Goal: Navigation & Orientation: Go to known website

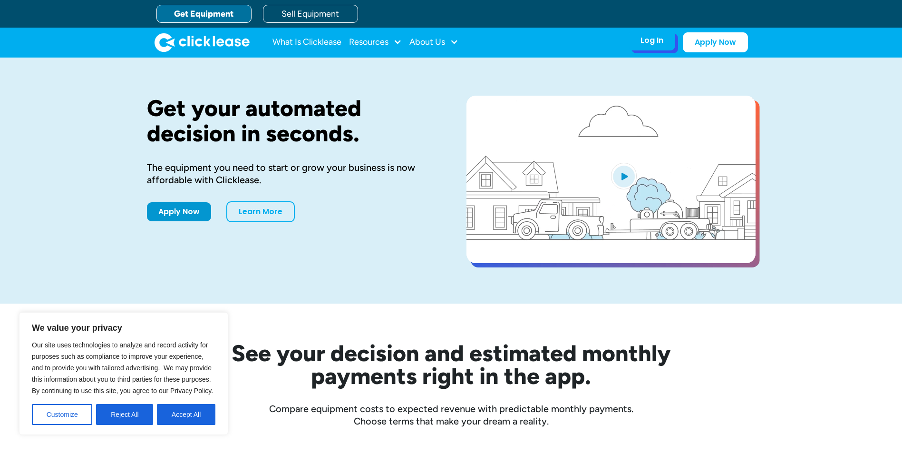
click at [643, 48] on div "Log In Account login I use Clicklease to get my equipment Partner Portal I offe…" at bounding box center [652, 40] width 47 height 20
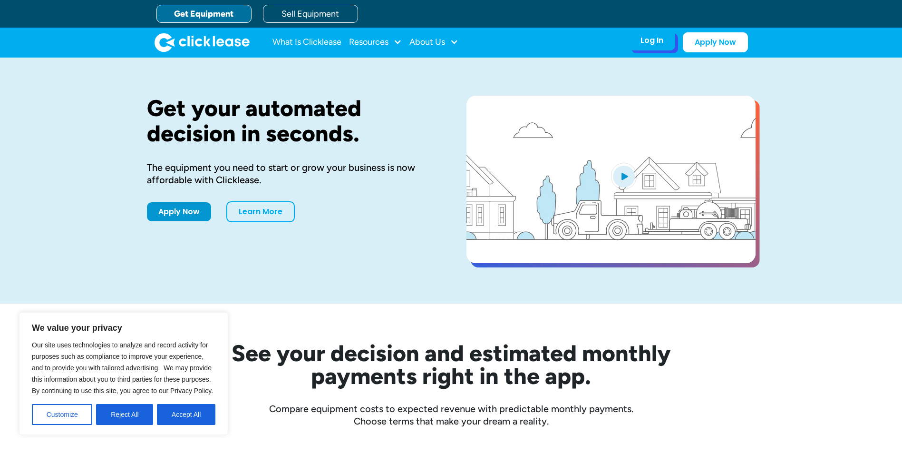
click at [653, 45] on div "Log In" at bounding box center [651, 41] width 23 height 10
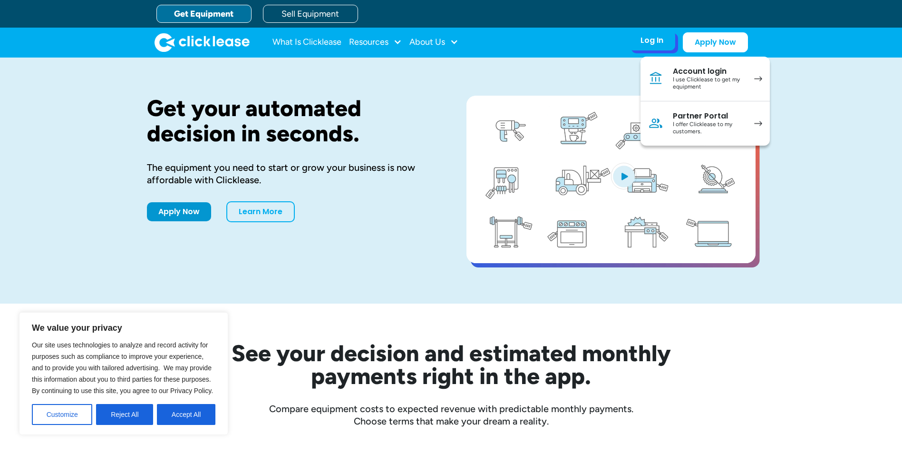
click at [729, 69] on div "Account login" at bounding box center [709, 72] width 72 height 10
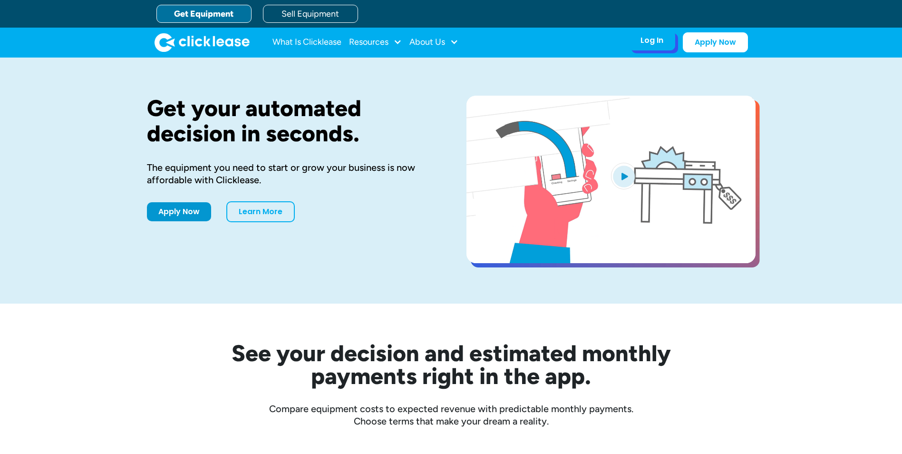
click at [661, 41] on div "Log In" at bounding box center [651, 41] width 23 height 10
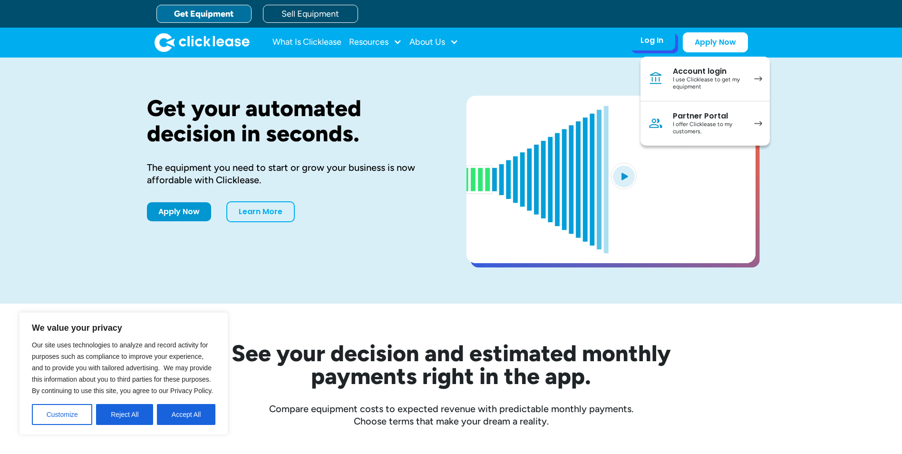
click at [666, 87] on link "Account login I use Clicklease to get my equipment" at bounding box center [704, 79] width 129 height 45
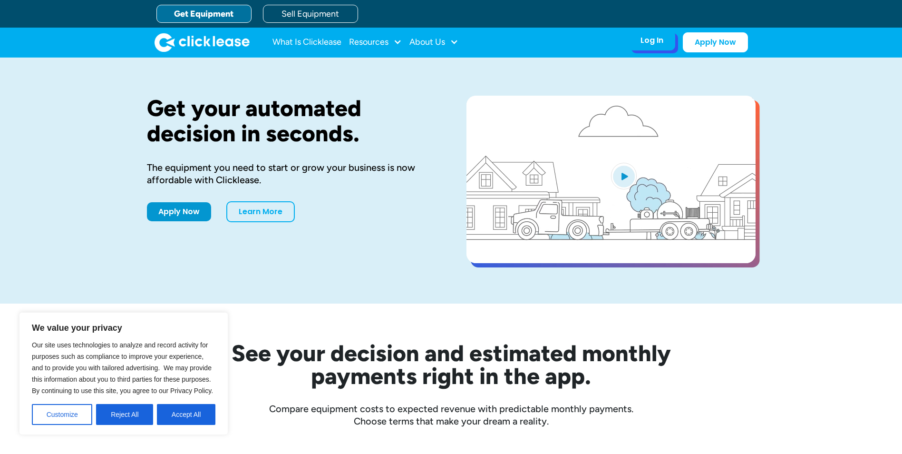
click at [652, 38] on div "Log In" at bounding box center [651, 41] width 23 height 10
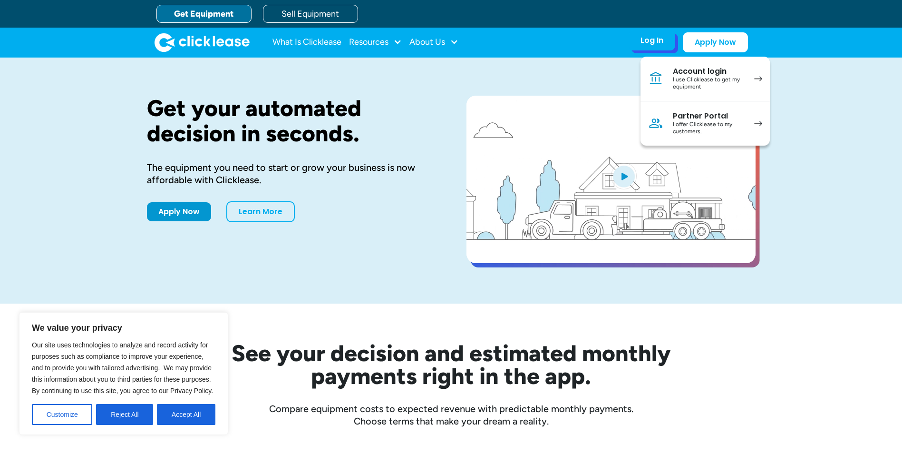
click at [680, 74] on div "Account login" at bounding box center [709, 72] width 72 height 10
